Goal: Submit feedback/report problem: Submit feedback/report problem

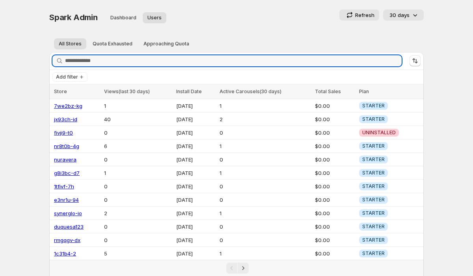
click at [87, 63] on input "Search stores" at bounding box center [233, 60] width 337 height 11
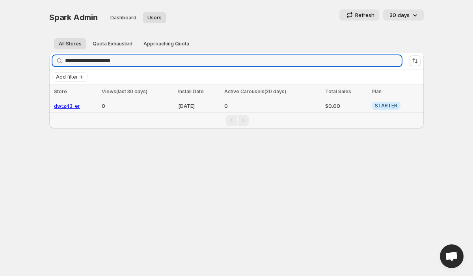
type input "**********"
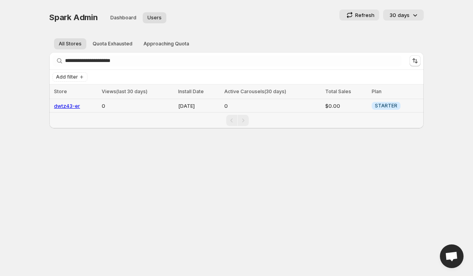
click at [69, 104] on link "dwtz43-er" at bounding box center [67, 106] width 26 height 6
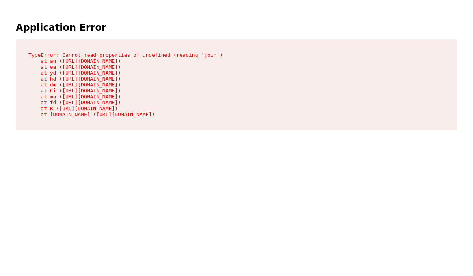
click at [179, 56] on pre "TypeError: Cannot read properties of undefined (reading 'join') at an ([URL][DO…" at bounding box center [237, 84] width 442 height 90
click at [196, 56] on pre "TypeError: Cannot read properties of undefined (reading 'join') at an ([URL][DO…" at bounding box center [237, 84] width 442 height 90
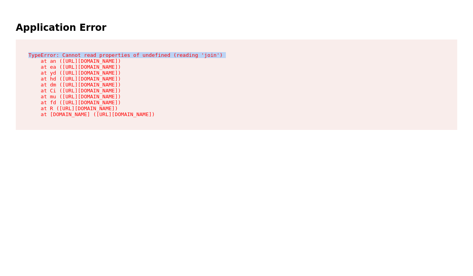
click at [243, 54] on pre "TypeError: Cannot read properties of undefined (reading 'join') at an ([URL][DO…" at bounding box center [237, 84] width 442 height 90
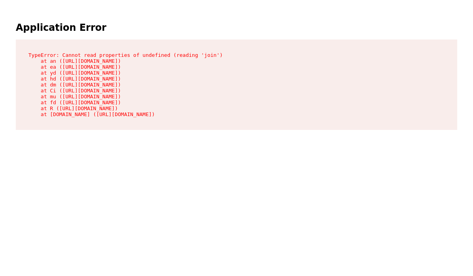
click at [214, 53] on pre "TypeError: Cannot read properties of undefined (reading 'join') at an ([URL][DO…" at bounding box center [237, 84] width 442 height 90
copy pre "join"
